Goal: Task Accomplishment & Management: Use online tool/utility

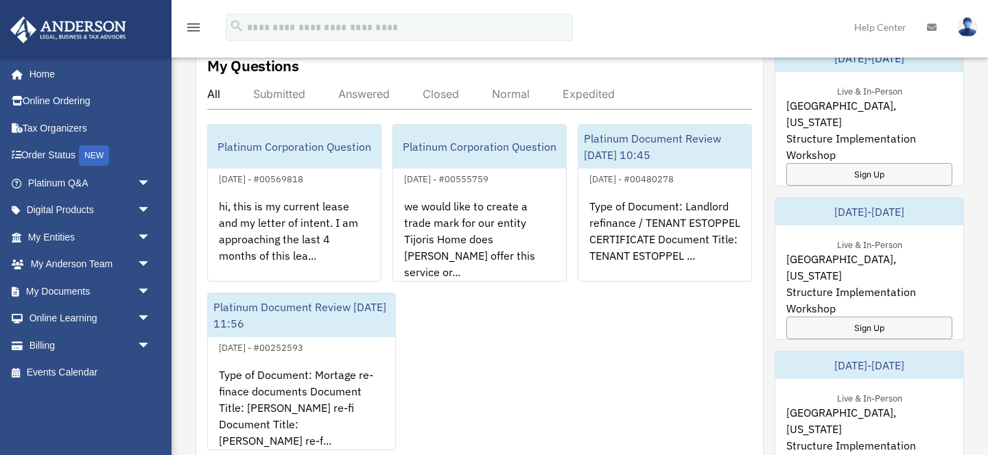
scroll to position [229, 0]
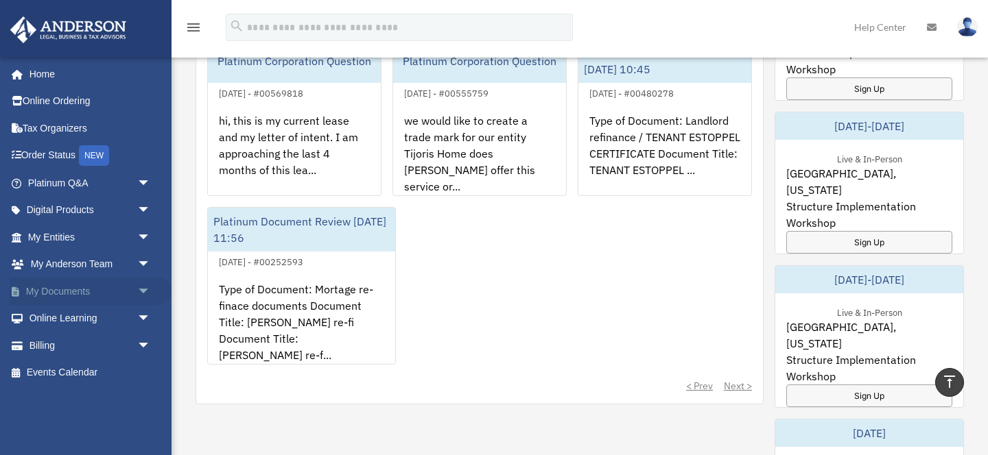
click at [144, 286] on span "arrow_drop_down" at bounding box center [150, 292] width 27 height 28
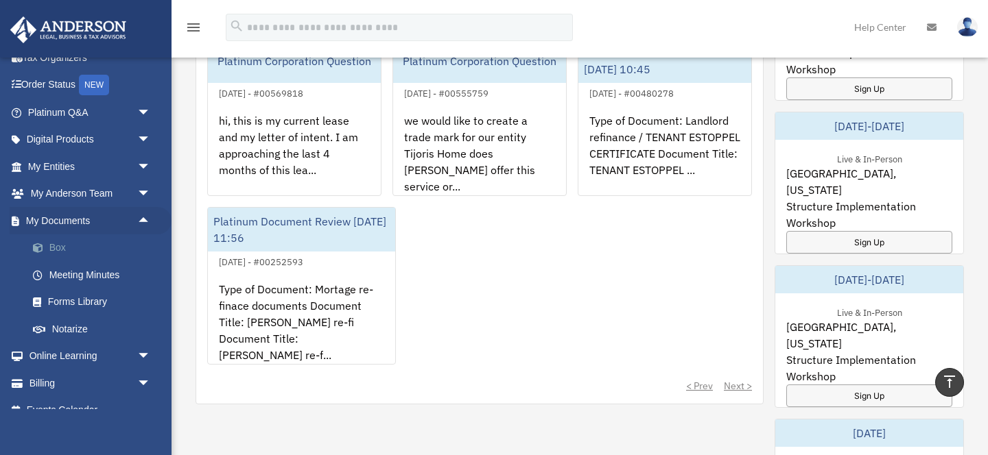
click at [62, 248] on link "Box" at bounding box center [95, 248] width 152 height 27
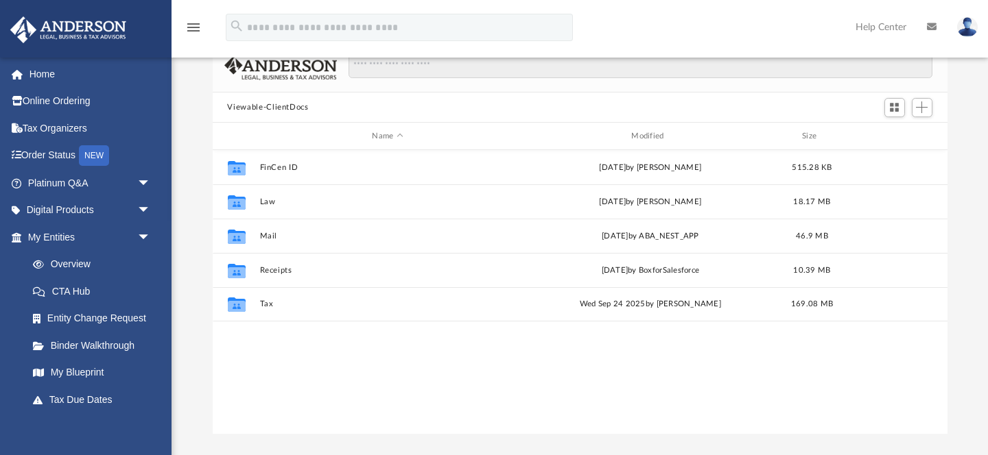
scroll to position [158, 0]
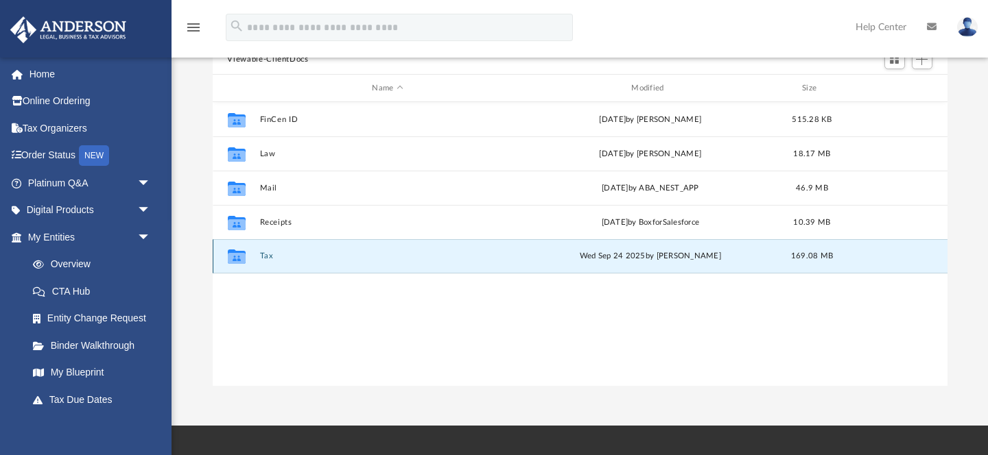
click at [261, 255] on button "Tax" at bounding box center [387, 256] width 257 height 9
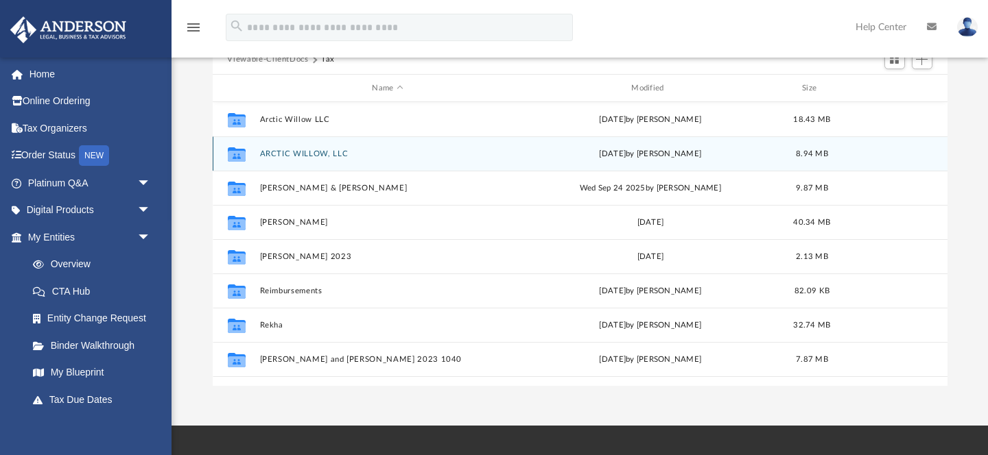
click at [300, 158] on div "Collaborated Folder ARCTIC WILLOW, LLC [DATE] by [PERSON_NAME] 8.94 MB" at bounding box center [580, 154] width 735 height 34
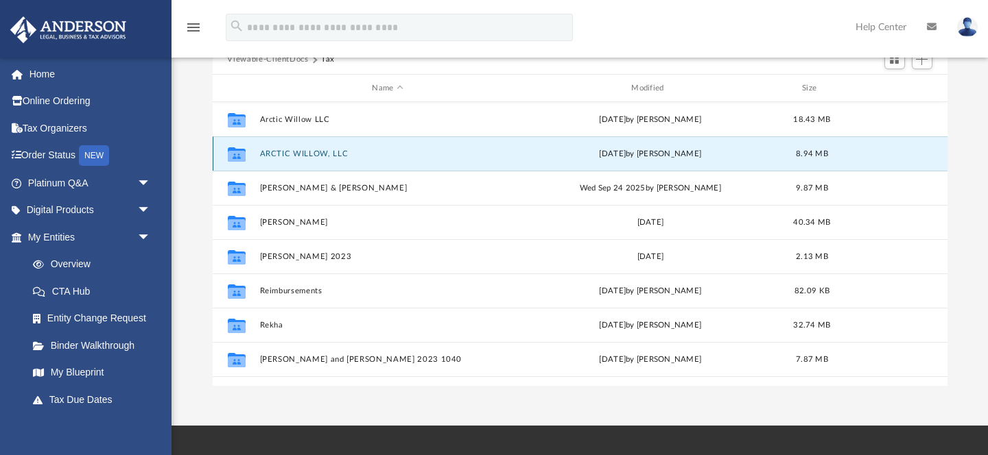
click at [329, 150] on button "ARCTIC WILLOW, LLC" at bounding box center [387, 154] width 257 height 9
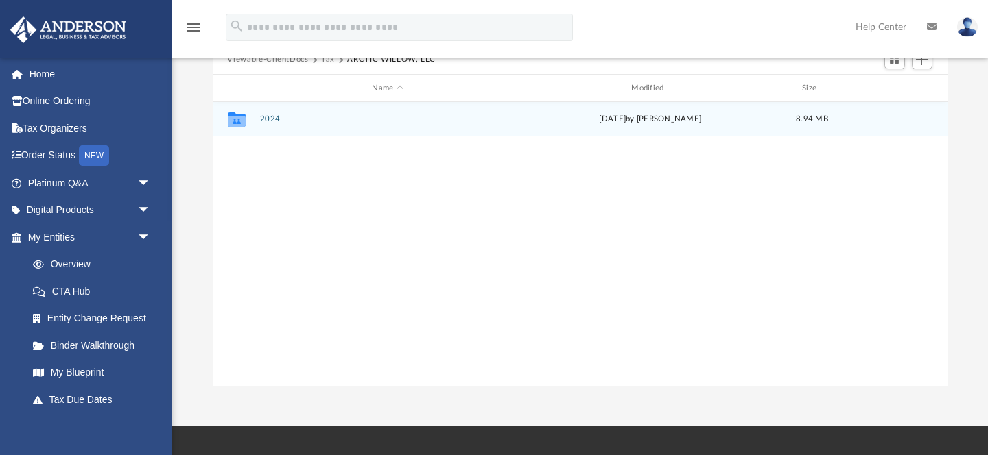
click at [268, 119] on button "2024" at bounding box center [387, 119] width 257 height 9
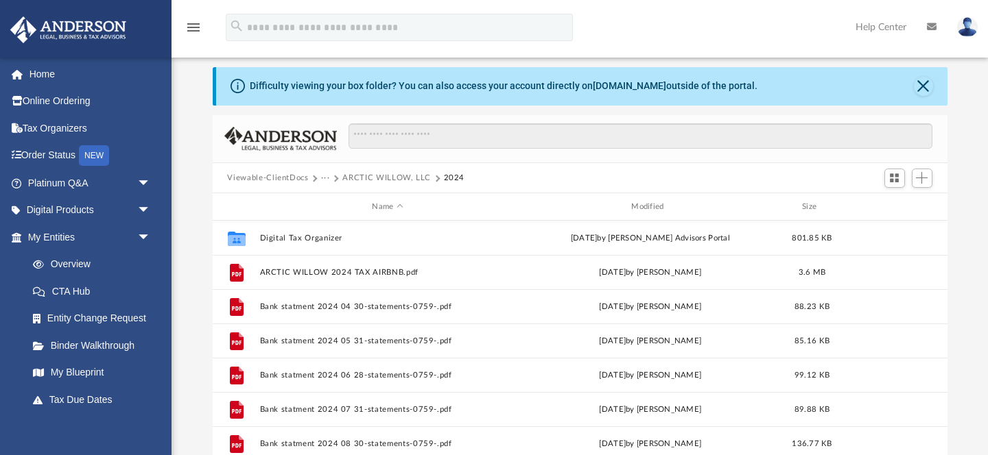
scroll to position [43, 0]
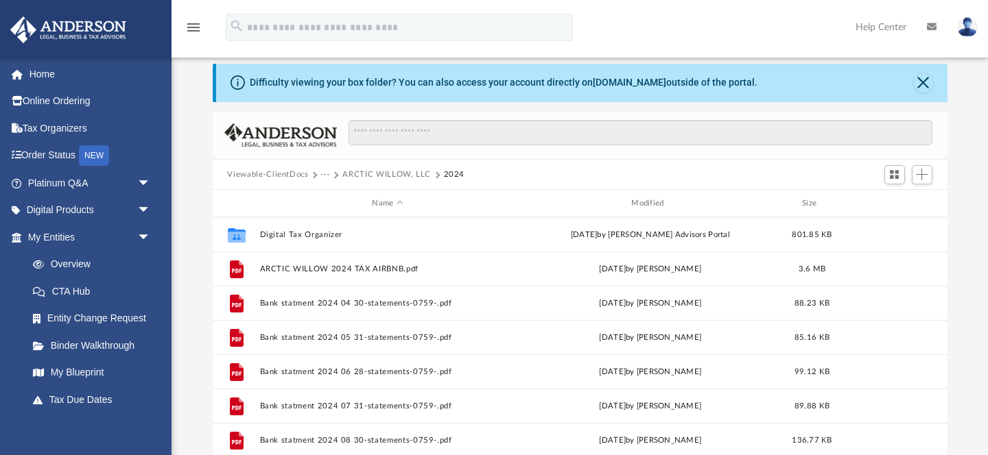
click at [408, 176] on button "ARCTIC WILLOW, LLC" at bounding box center [386, 175] width 88 height 12
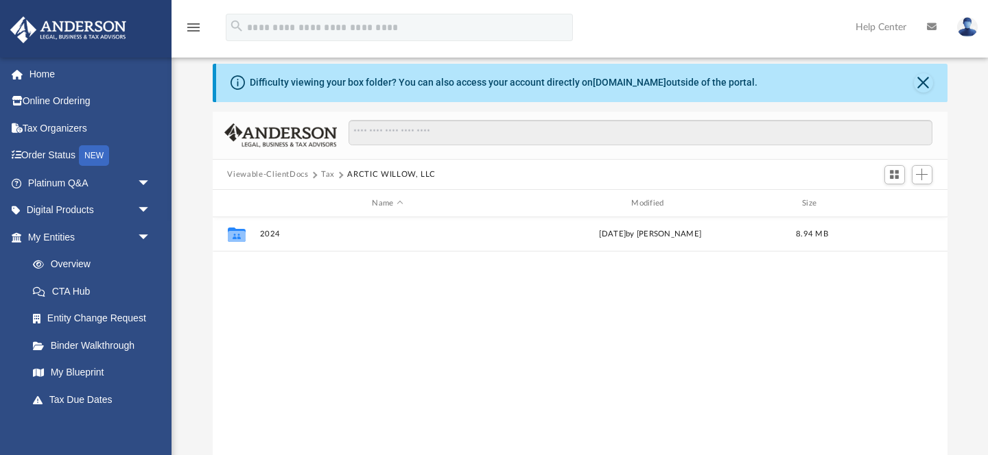
click at [288, 178] on button "Viewable-ClientDocs" at bounding box center [267, 175] width 81 height 12
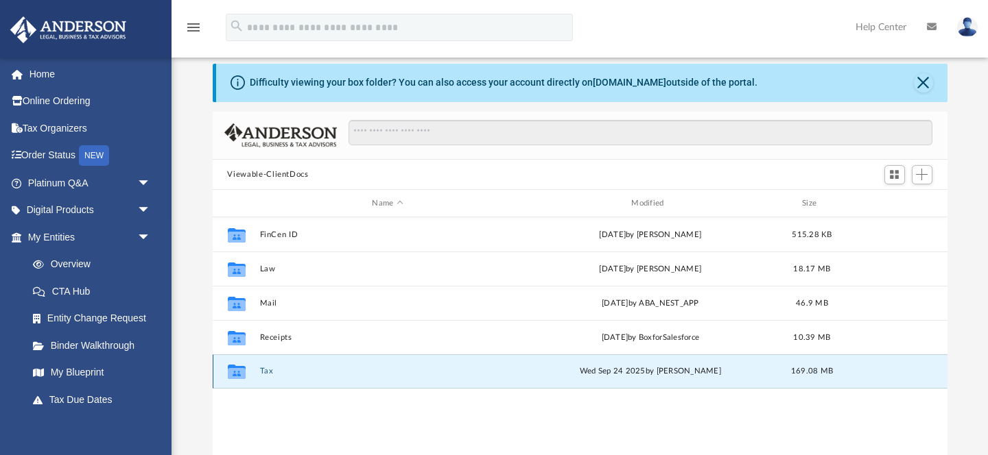
click at [262, 370] on button "Tax" at bounding box center [387, 372] width 257 height 9
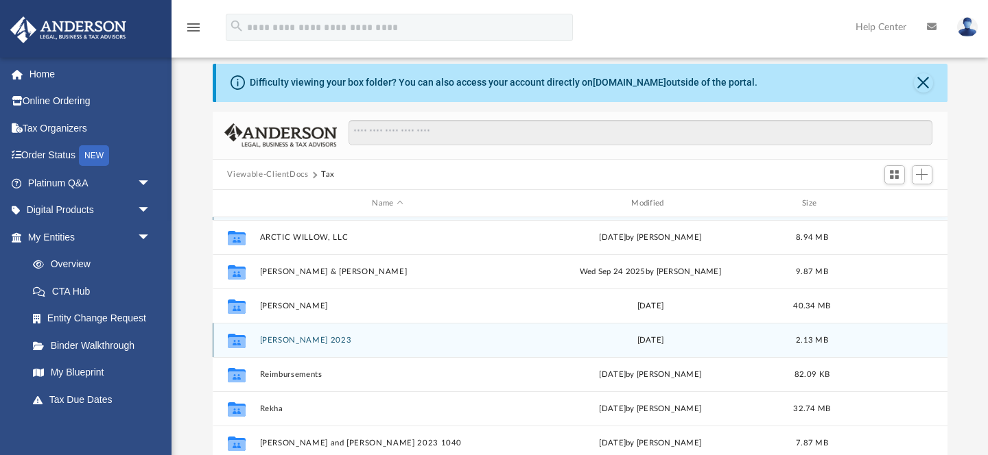
scroll to position [0, 0]
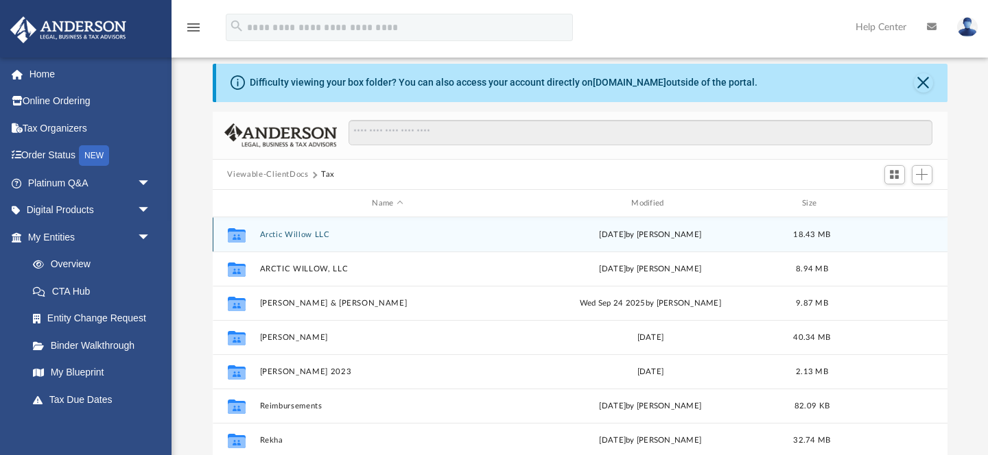
click at [304, 231] on button "Arctic Willow LLC" at bounding box center [387, 234] width 257 height 9
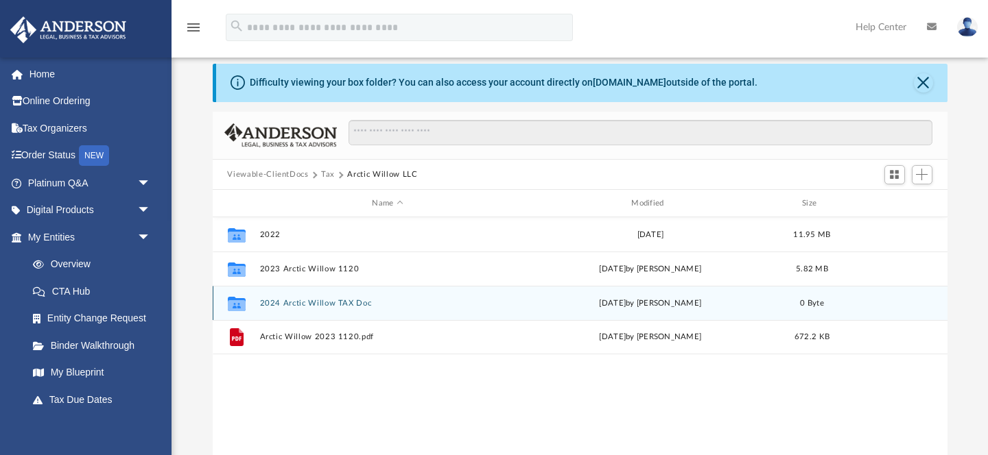
click at [353, 302] on button "2024 Arctic Willow TAX Doc" at bounding box center [387, 303] width 257 height 9
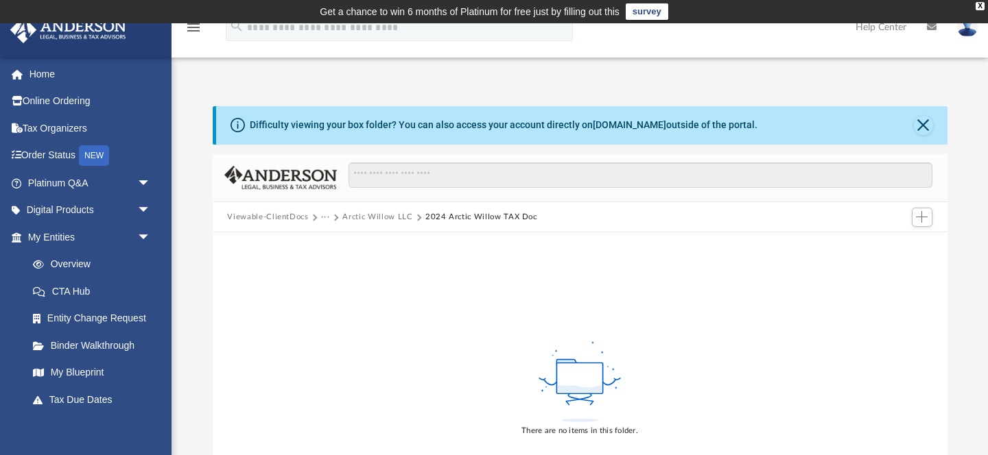
click at [362, 220] on button "Arctic Willow LLC" at bounding box center [377, 217] width 70 height 12
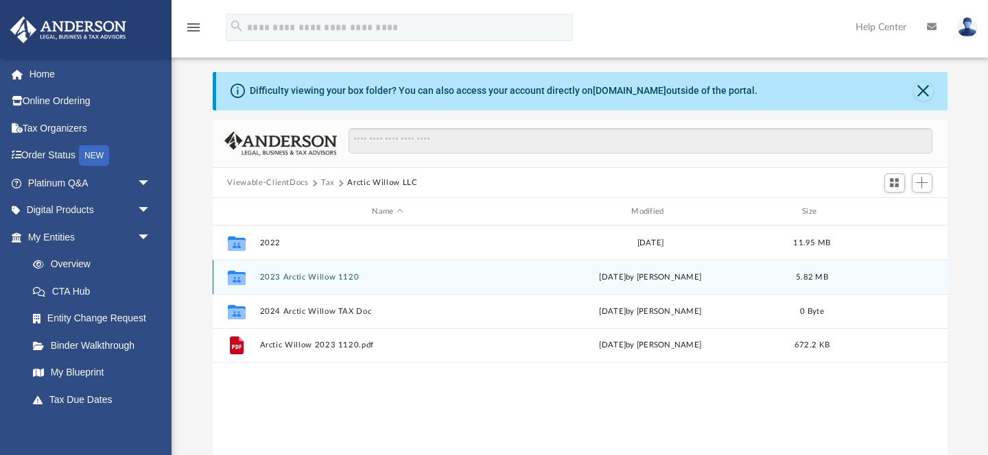
scroll to position [45, 0]
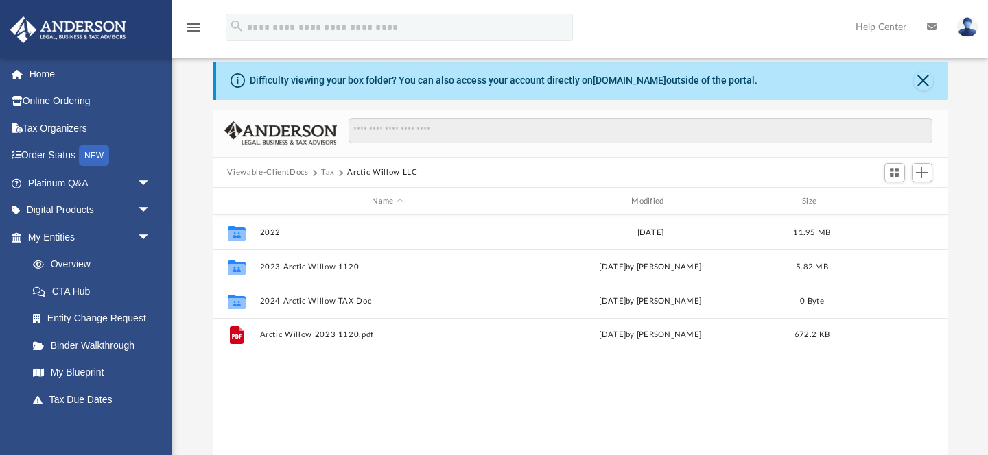
click at [288, 174] on button "Viewable-ClientDocs" at bounding box center [267, 173] width 81 height 12
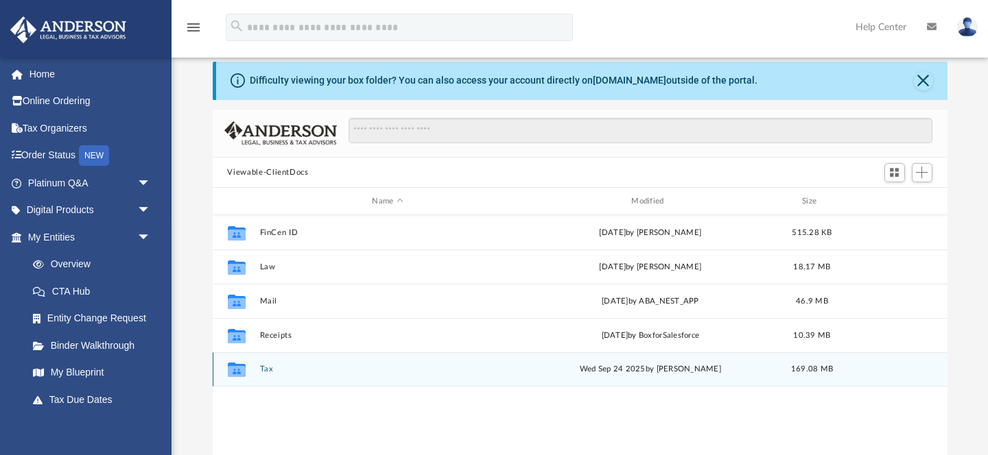
click at [268, 369] on button "Tax" at bounding box center [387, 370] width 257 height 9
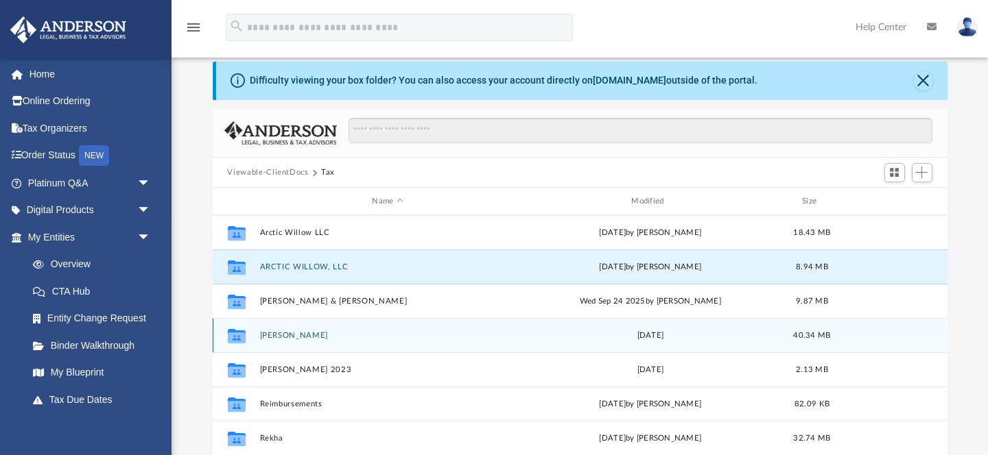
drag, startPoint x: 359, startPoint y: 266, endPoint x: 435, endPoint y: 326, distance: 96.7
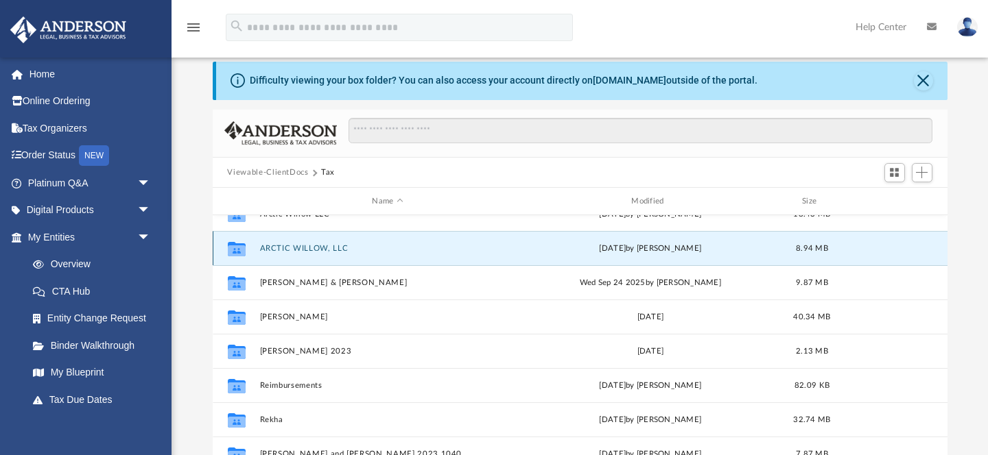
scroll to position [18, 0]
click at [350, 252] on button "ARCTIC WILLOW, LLC" at bounding box center [387, 249] width 257 height 9
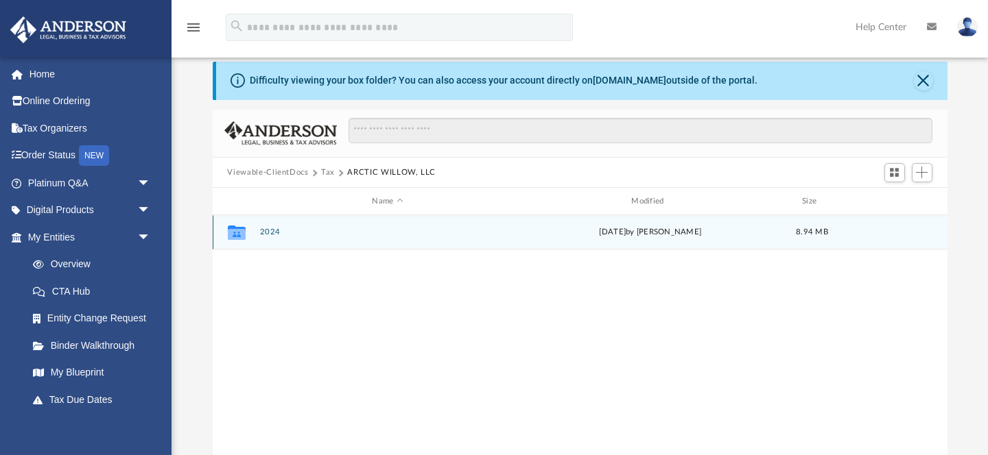
scroll to position [0, 0]
click at [462, 237] on div "Collaborated Folder 2024 [DATE] by [PERSON_NAME] 8.94 MB" at bounding box center [580, 232] width 735 height 34
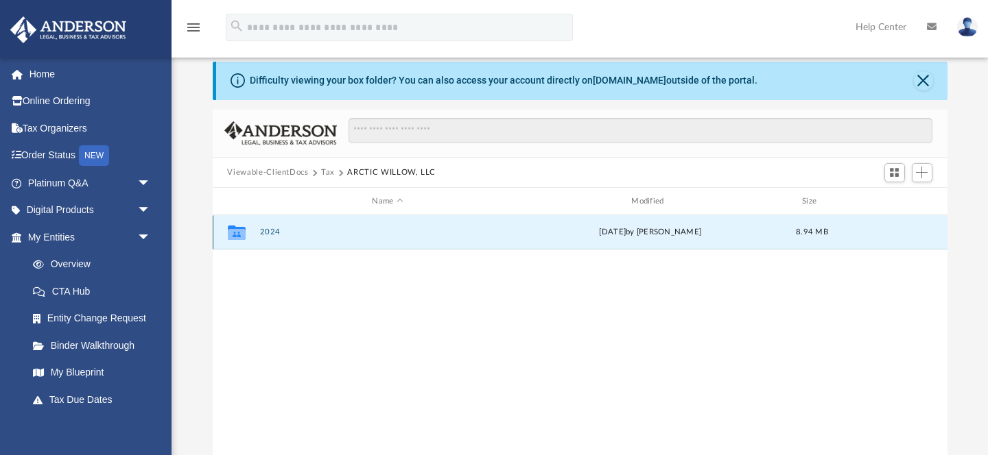
click at [274, 232] on button "2024" at bounding box center [387, 232] width 257 height 9
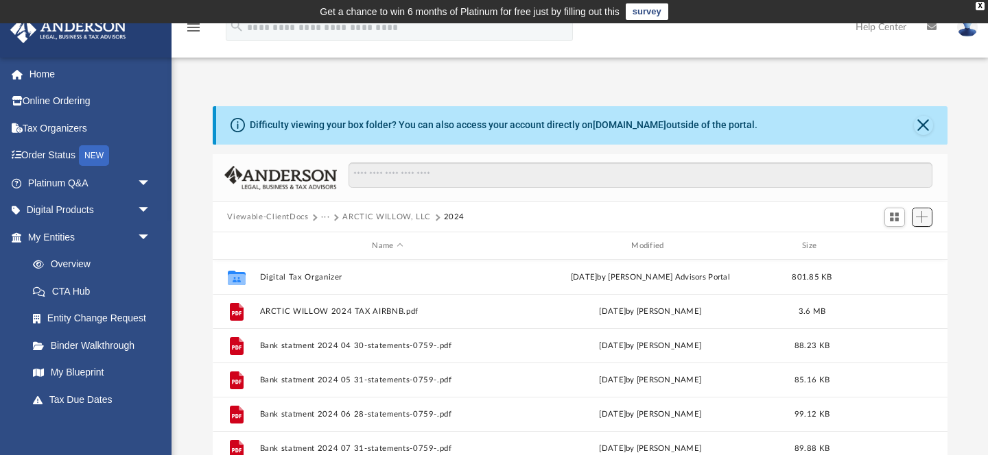
click at [918, 217] on span "Add" at bounding box center [922, 217] width 12 height 12
click at [890, 241] on li "Upload" at bounding box center [902, 244] width 44 height 14
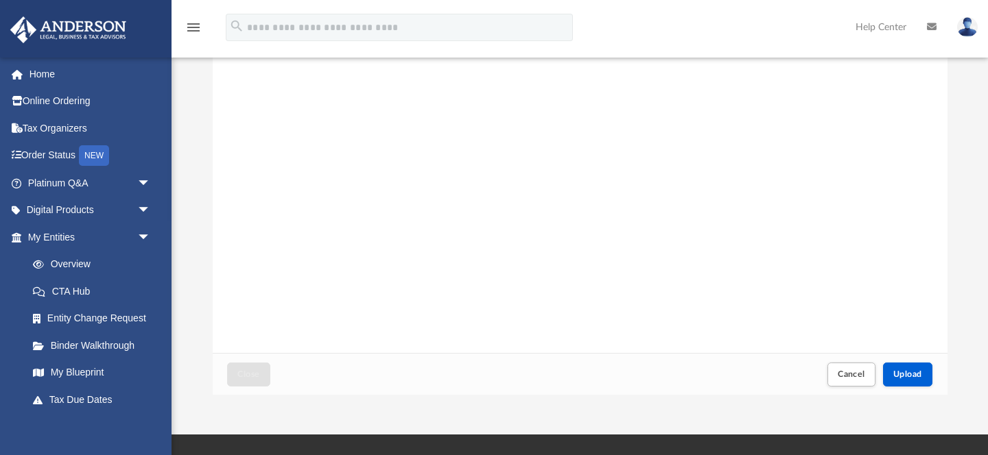
scroll to position [156, 0]
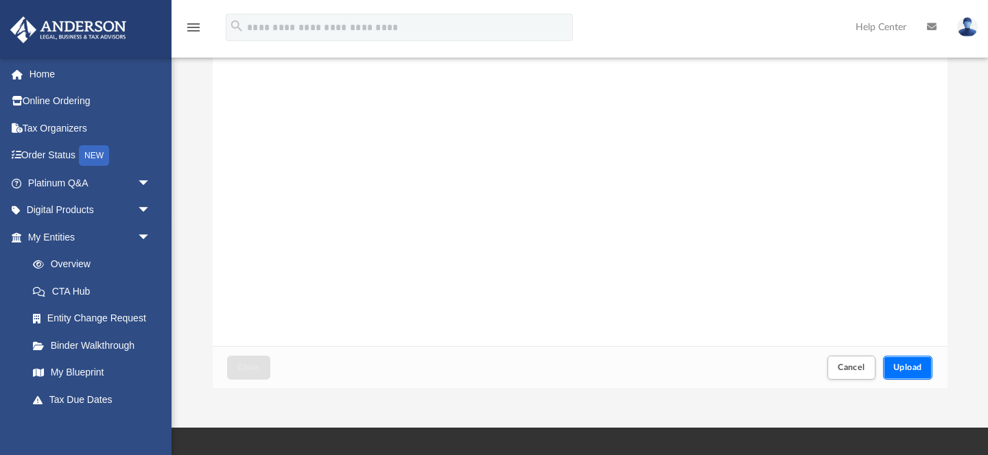
click at [913, 366] on span "Upload" at bounding box center [907, 368] width 29 height 8
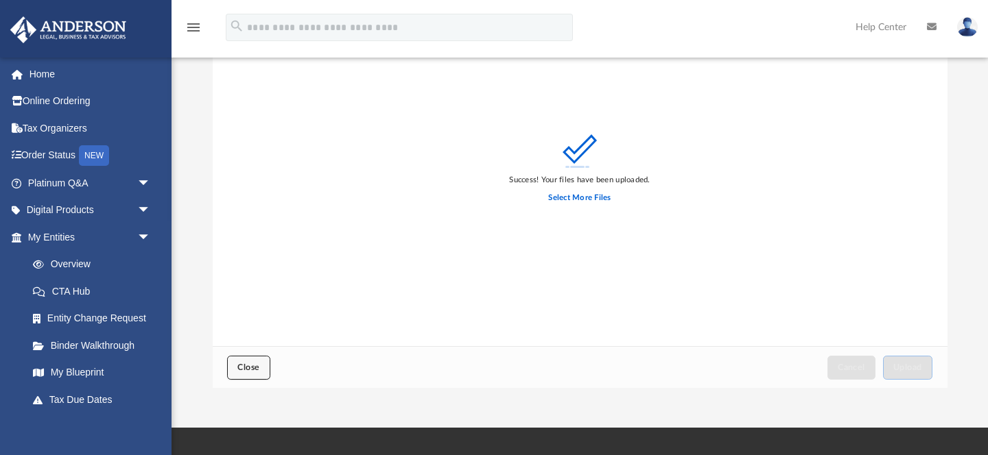
click at [256, 364] on span "Close" at bounding box center [248, 368] width 22 height 8
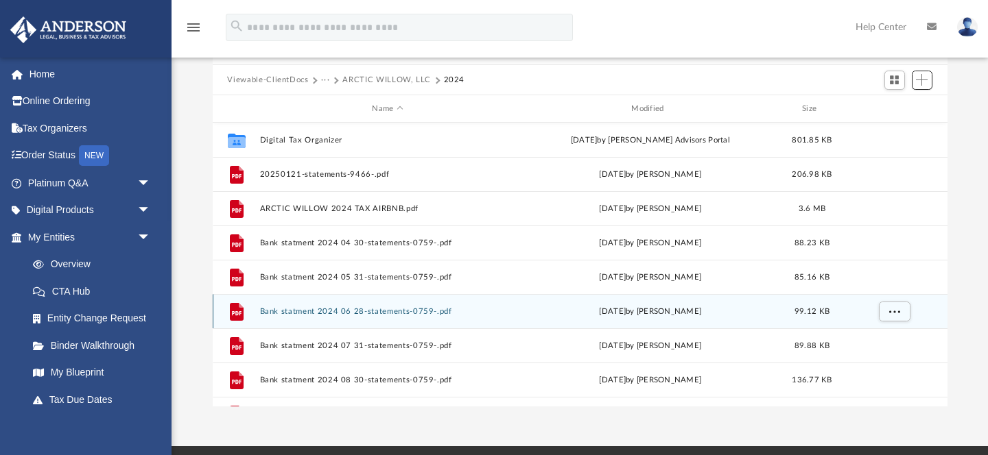
scroll to position [132, 0]
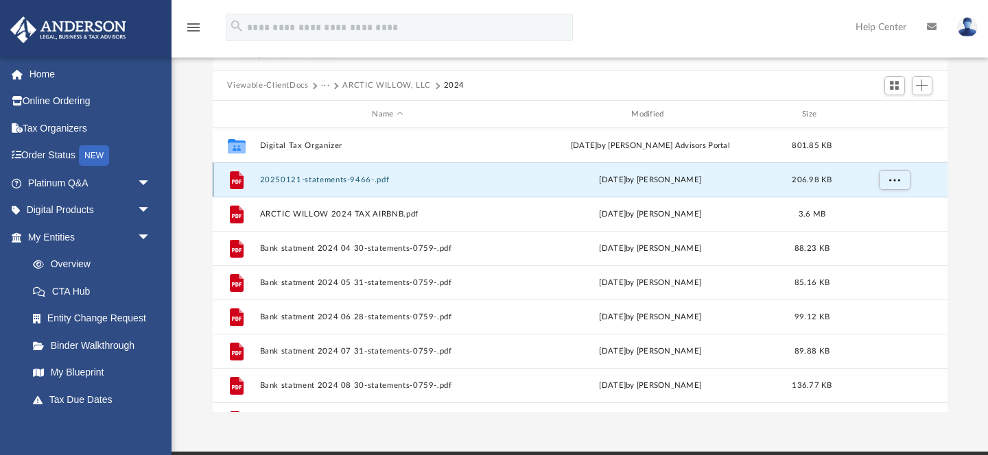
drag, startPoint x: 298, startPoint y: 180, endPoint x: 337, endPoint y: 184, distance: 38.6
click at [337, 185] on div "File 20250121-statements-9466-.pdf [DATE] by [PERSON_NAME] 206.98 KB" at bounding box center [580, 180] width 735 height 34
